Goal: Task Accomplishment & Management: Manage account settings

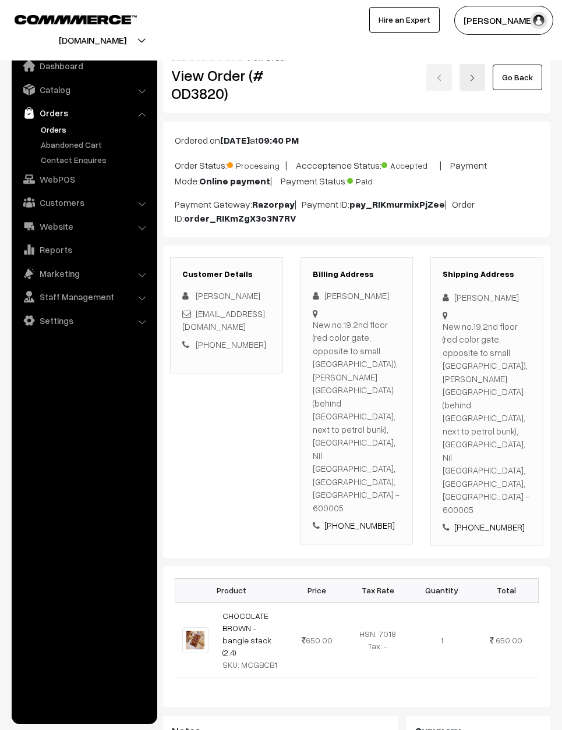
scroll to position [1, 0]
click at [514, 74] on link "Go Back" at bounding box center [516, 77] width 49 height 26
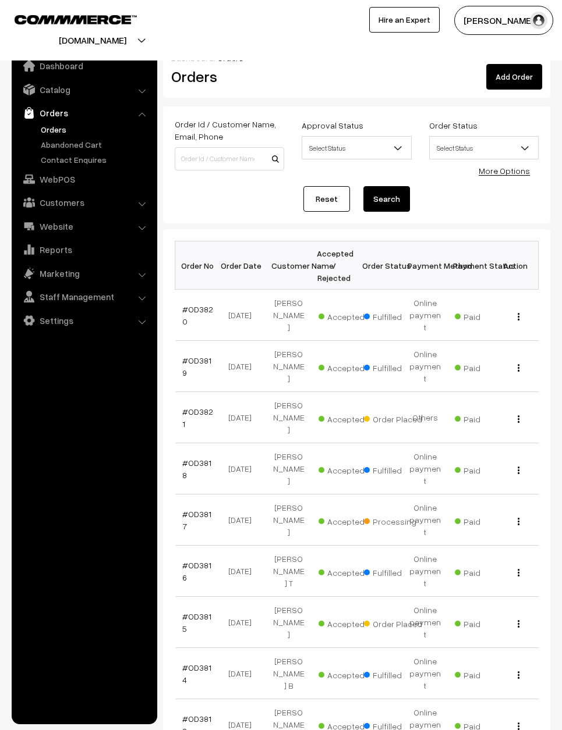
click at [194, 407] on link "#OD3821" at bounding box center [197, 418] width 31 height 22
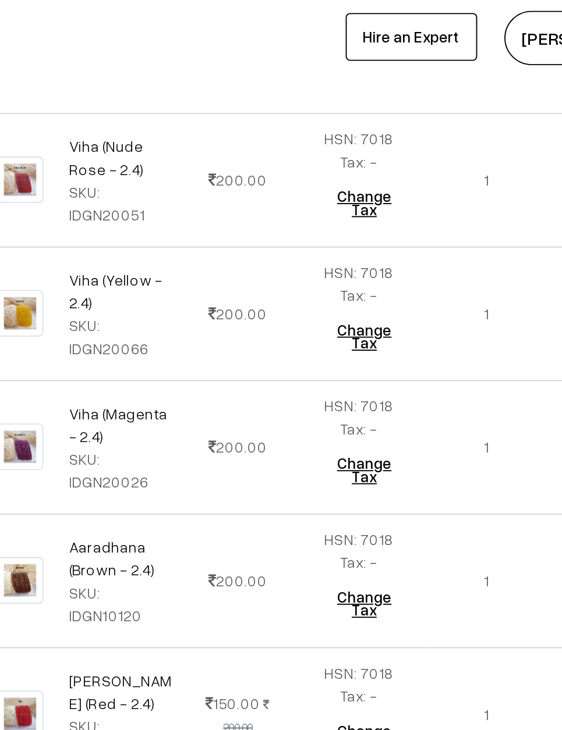
scroll to position [2152, 0]
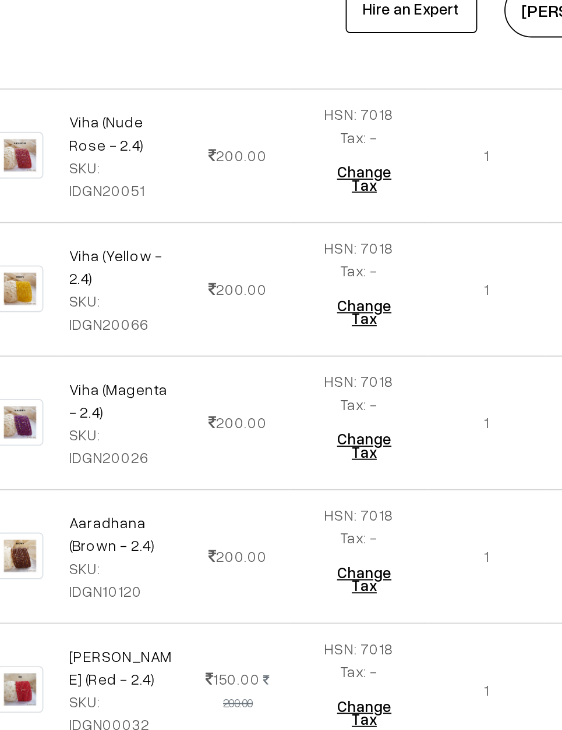
click at [339, 349] on td "HSN: 7018 Tax: - Change Tax" at bounding box center [376, 385] width 74 height 72
click at [413, 277] on td "1" at bounding box center [444, 313] width 63 height 72
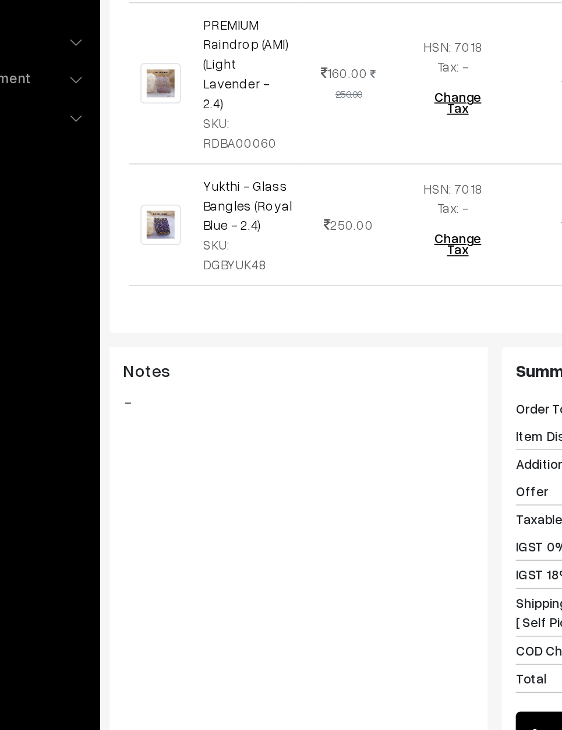
scroll to position [3073, 0]
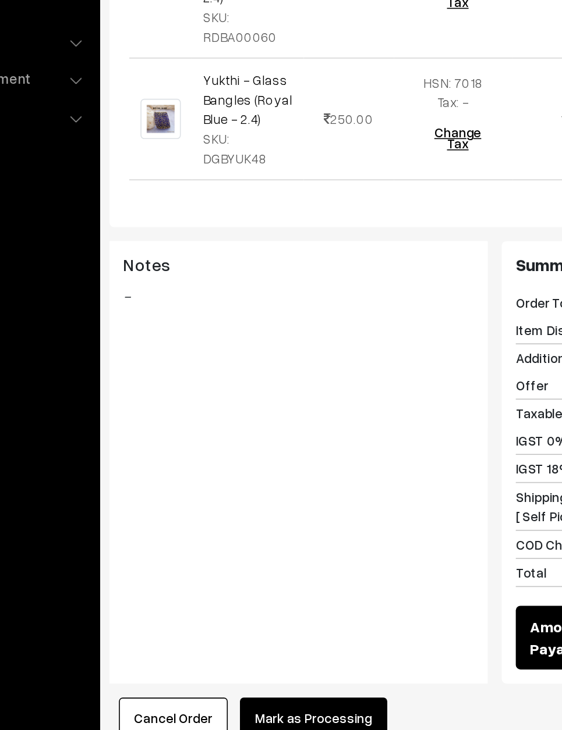
click at [244, 681] on button "Mark as Processing" at bounding box center [289, 694] width 91 height 26
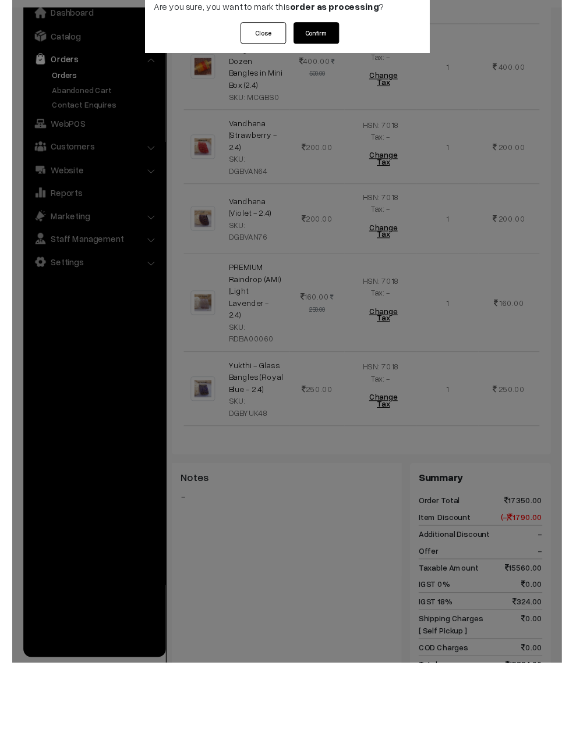
scroll to position [3087, 0]
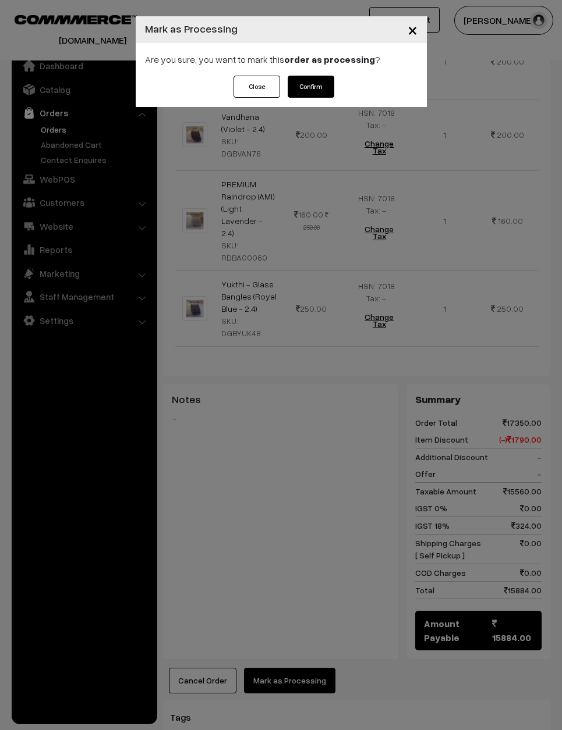
click at [307, 87] on button "Confirm" at bounding box center [310, 87] width 47 height 22
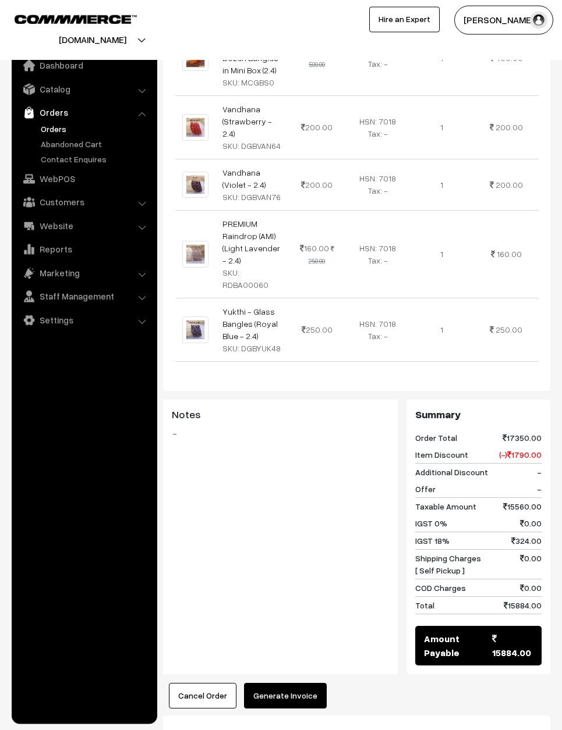
scroll to position [2594, 0]
click at [292, 684] on button "Generate Invoice" at bounding box center [285, 697] width 83 height 26
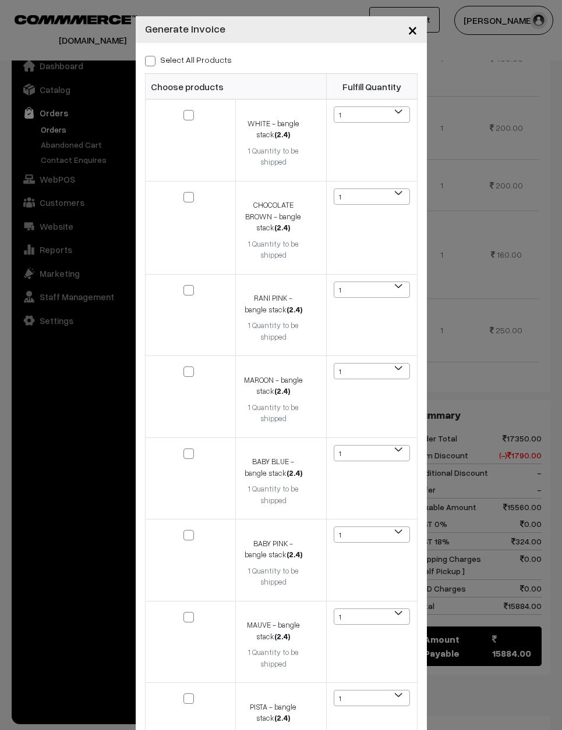
click at [209, 65] on label "Select All Products" at bounding box center [188, 60] width 87 height 12
click at [152, 63] on input "Select All Products" at bounding box center [149, 59] width 8 height 8
checkbox input "true"
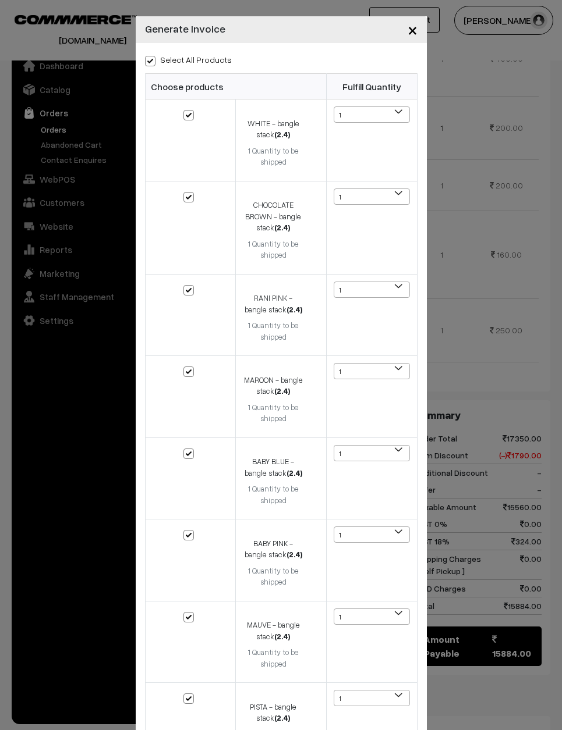
checkbox input "true"
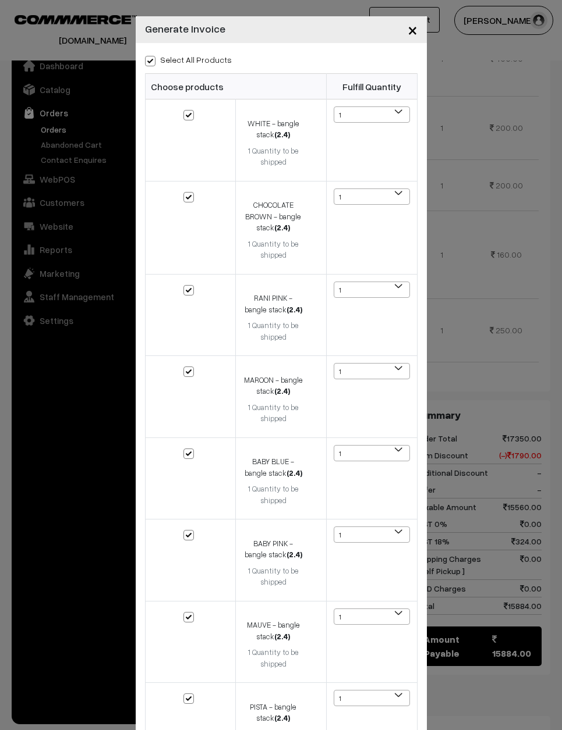
checkbox input "true"
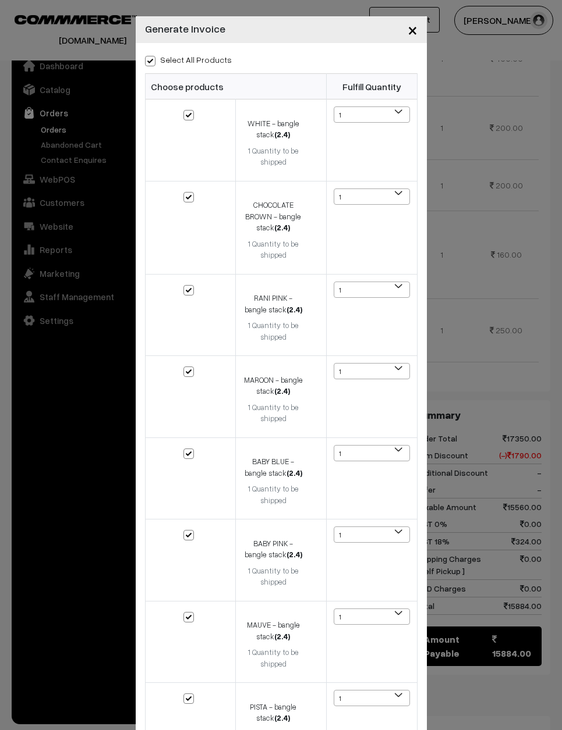
checkbox input "true"
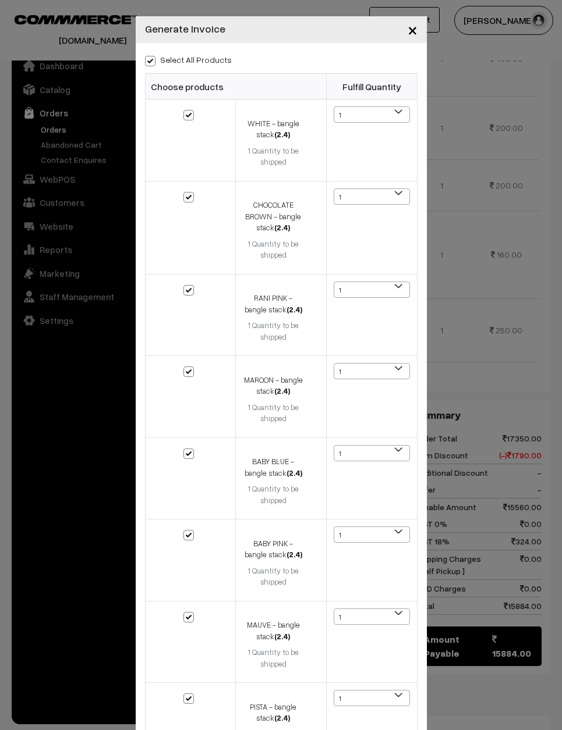
checkbox input "true"
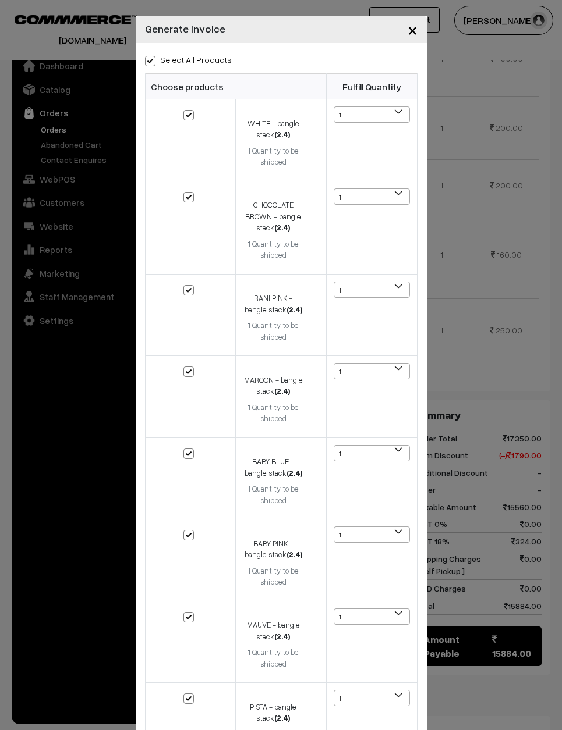
checkbox input "true"
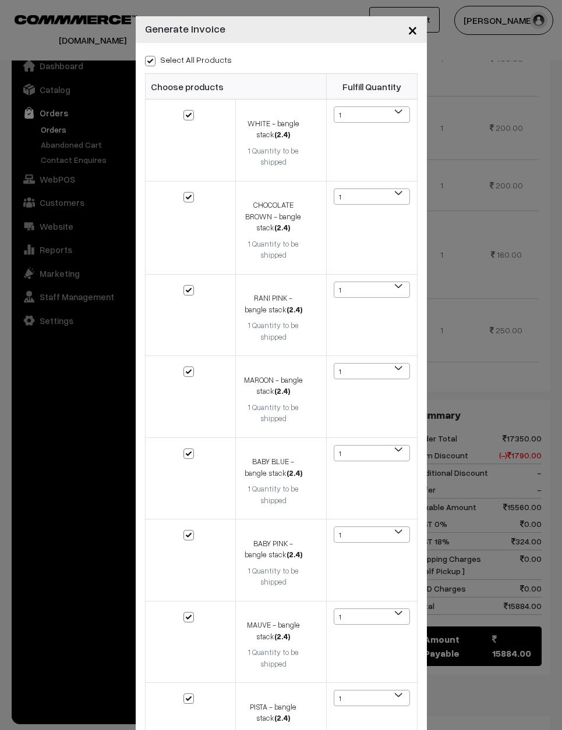
checkbox input "true"
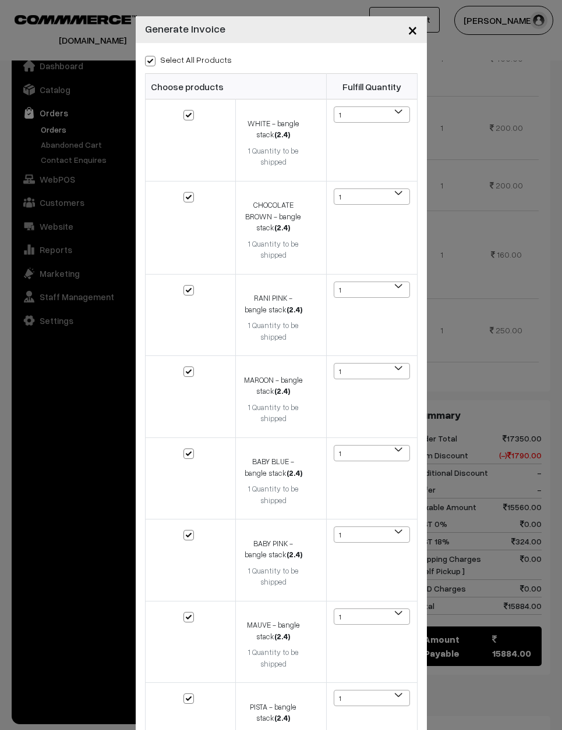
checkbox input "true"
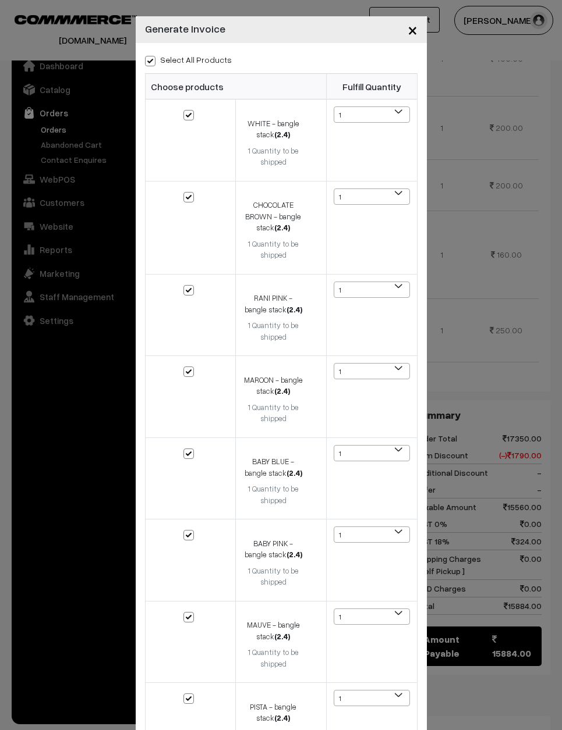
checkbox input "true"
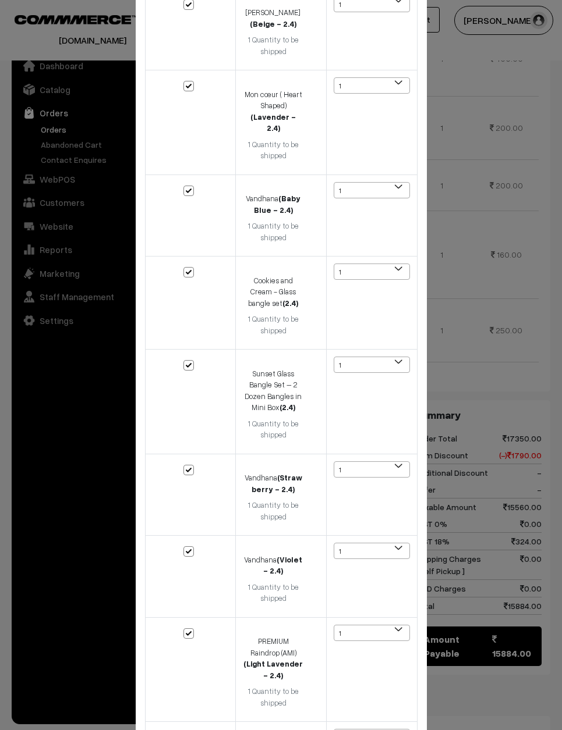
scroll to position [2620, 0]
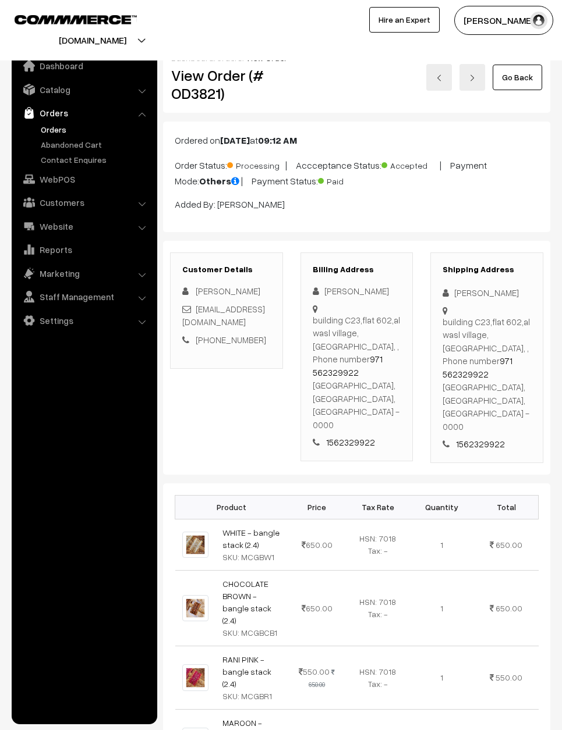
click at [521, 76] on link "Go Back" at bounding box center [516, 78] width 49 height 26
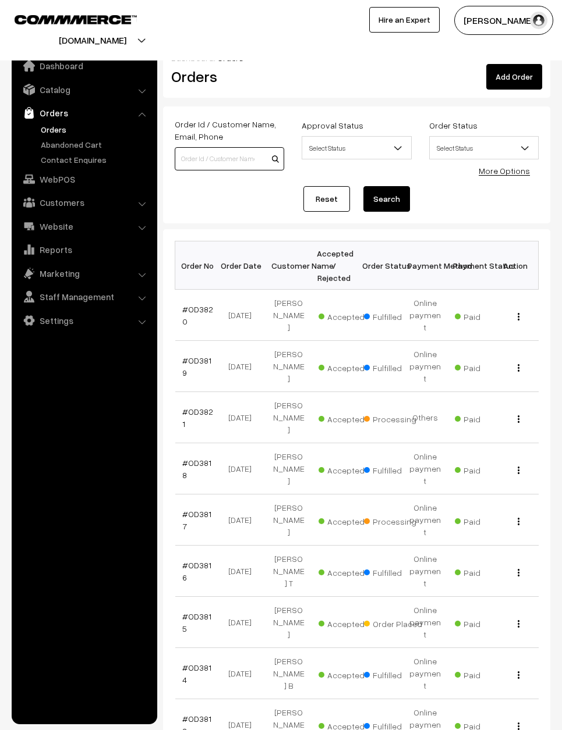
click at [207, 152] on input at bounding box center [229, 158] width 109 height 23
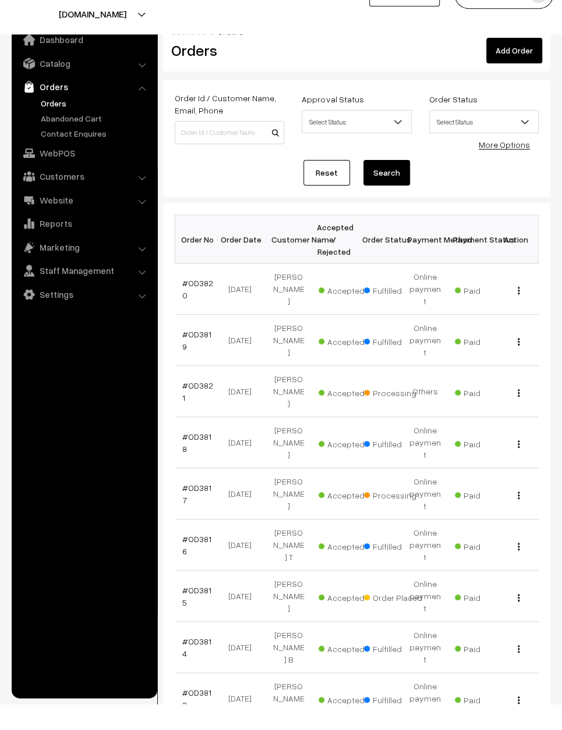
click at [197, 509] on link "#OD3817" at bounding box center [196, 520] width 29 height 22
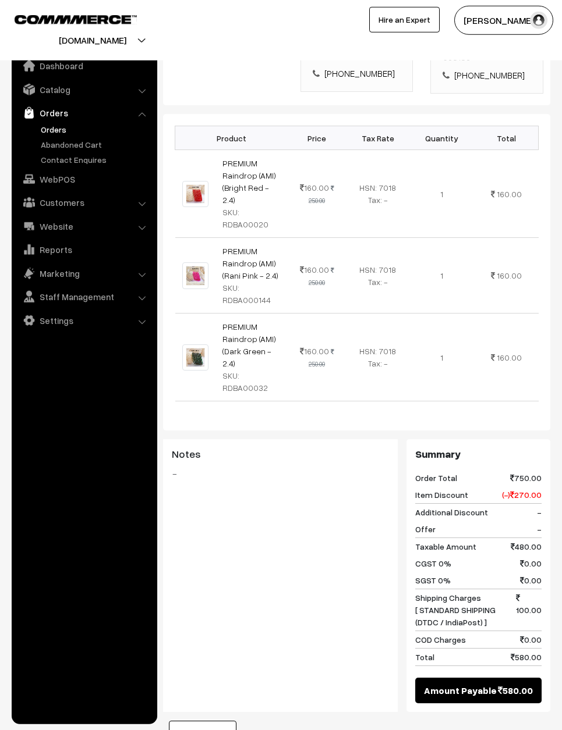
scroll to position [375, 0]
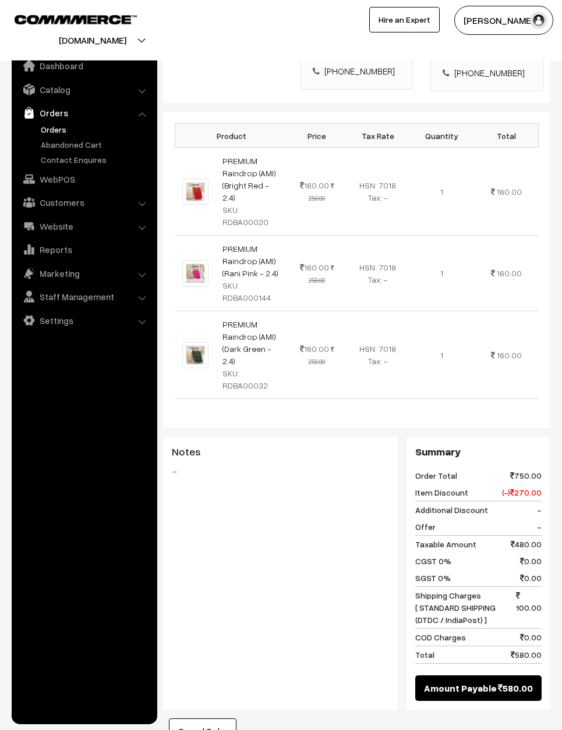
click at [492, 590] on span "Shipping Charges [ STANDARD SHIPPING (DTDC / IndiaPost) ]" at bounding box center [465, 608] width 101 height 37
click at [500, 590] on span "Shipping Charges [ STANDARD SHIPPING (DTDC / IndiaPost) ]" at bounding box center [465, 608] width 101 height 37
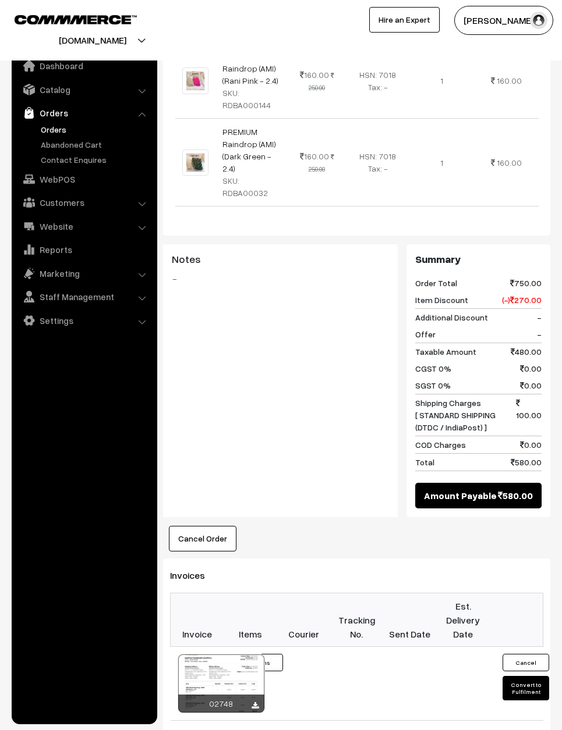
scroll to position [669, 0]
